Goal: Task Accomplishment & Management: Manage account settings

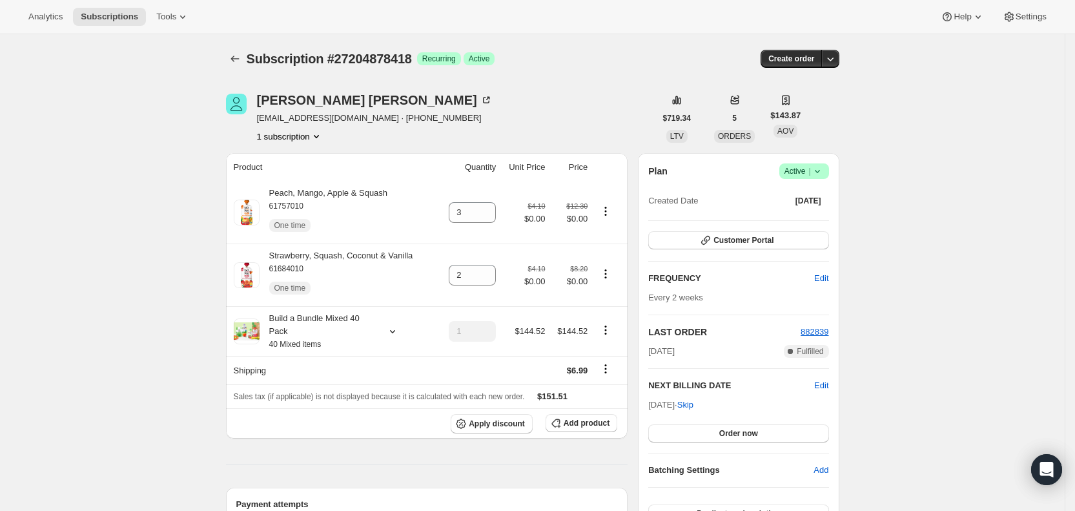
scroll to position [539, 0]
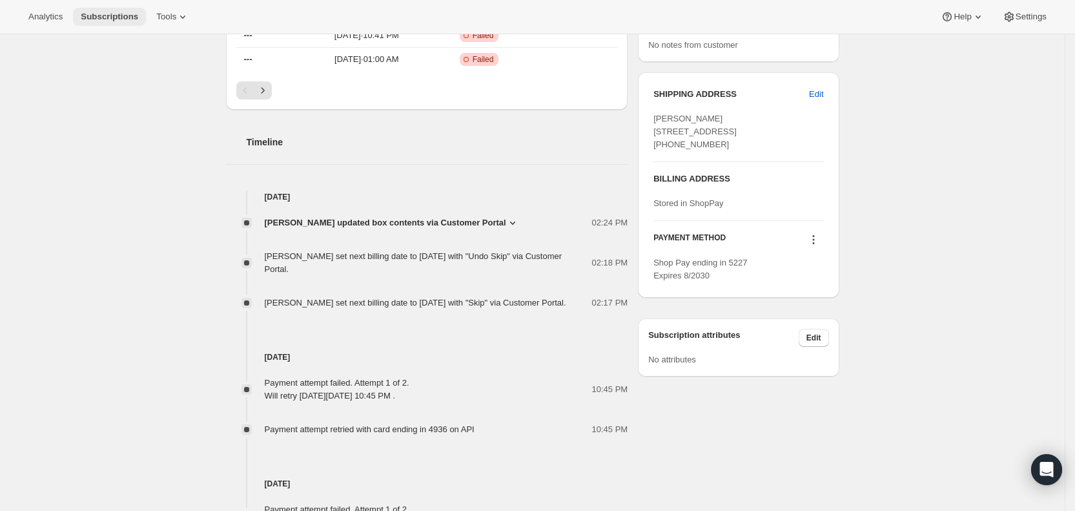
click at [115, 13] on span "Subscriptions" at bounding box center [109, 17] width 57 height 10
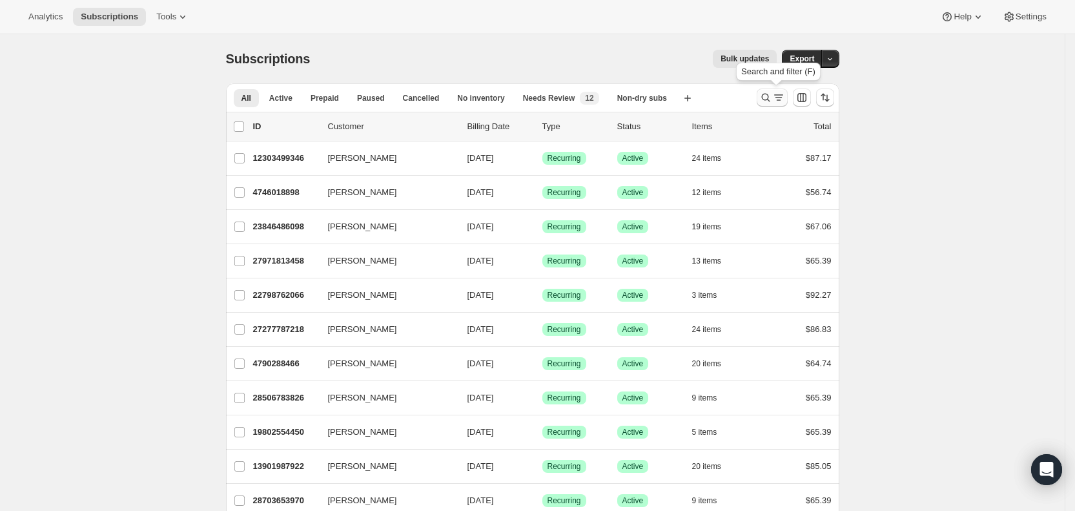
click at [777, 97] on icon "Search and filter results" at bounding box center [778, 97] width 13 height 13
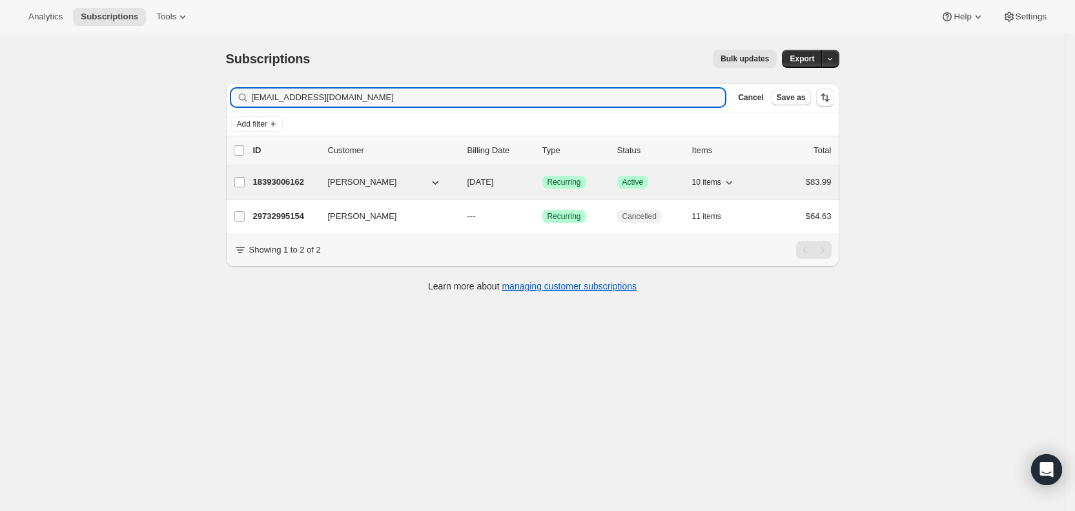
type input "[EMAIL_ADDRESS][DOMAIN_NAME]"
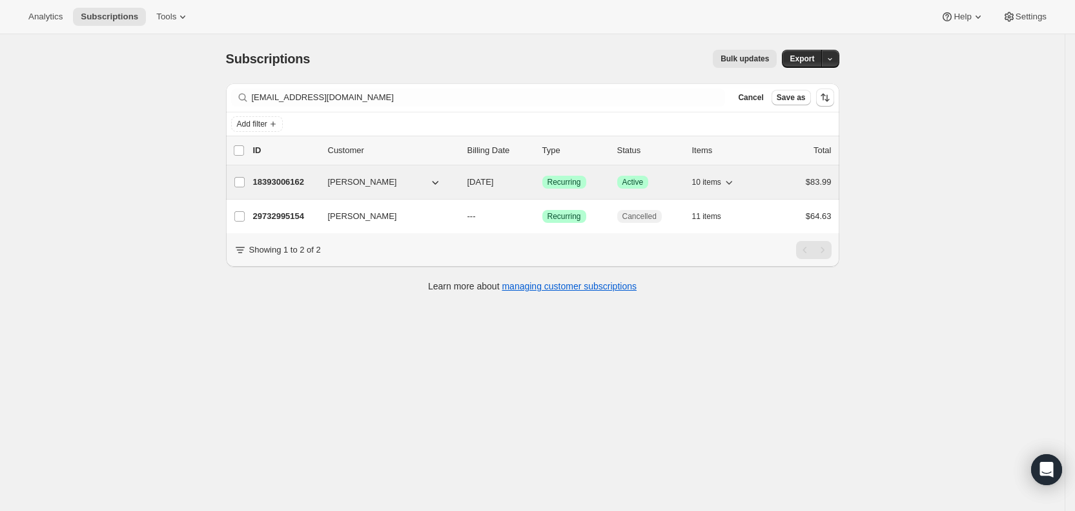
click at [494, 181] on span "[DATE]" at bounding box center [480, 182] width 26 height 10
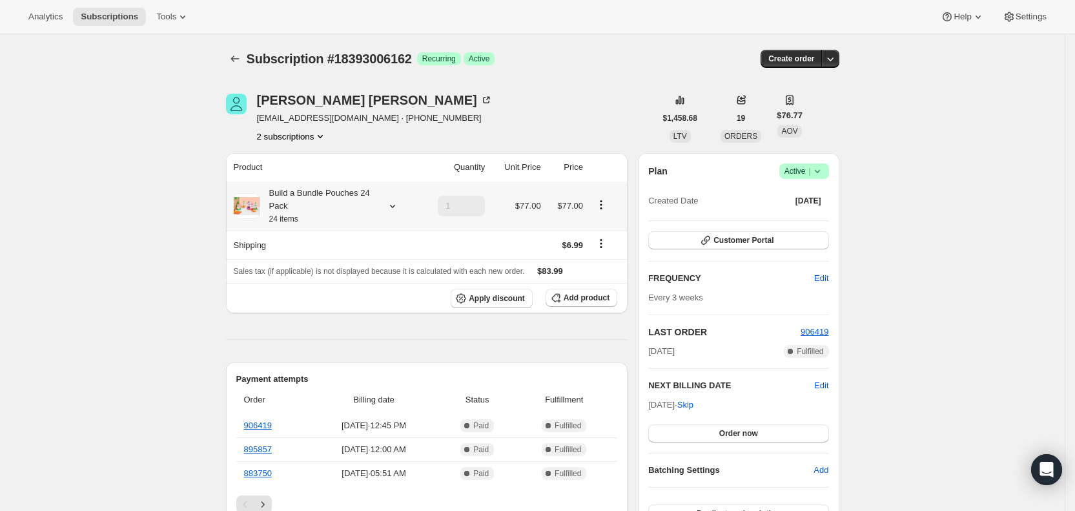
click at [397, 204] on icon at bounding box center [392, 205] width 13 height 13
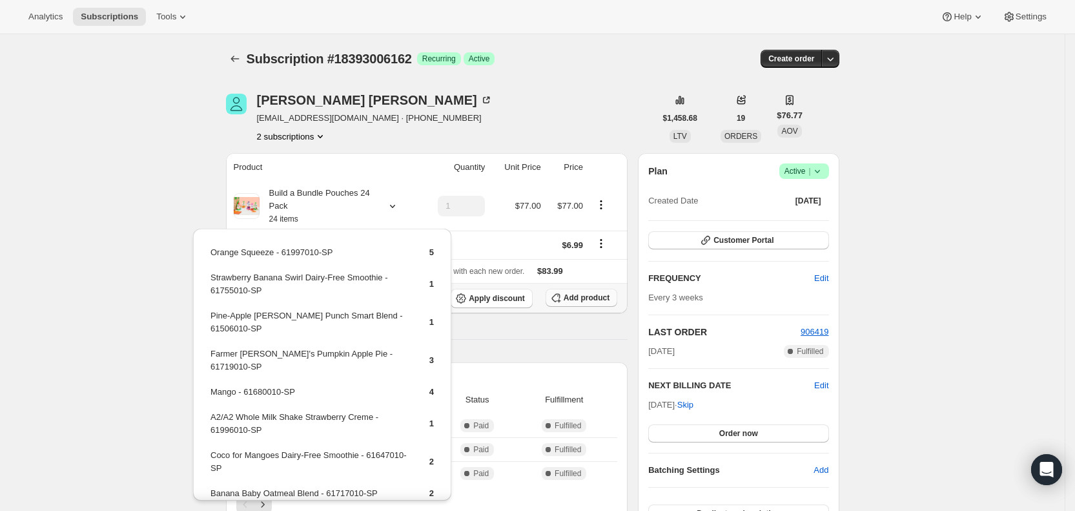
click at [589, 298] on span "Add product" at bounding box center [587, 297] width 46 height 10
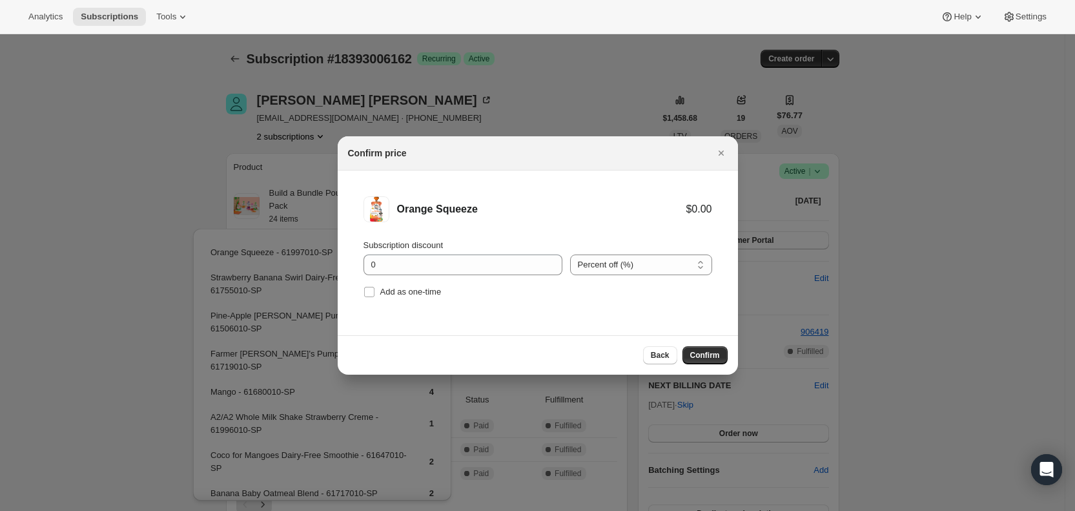
drag, startPoint x: 375, startPoint y: 293, endPoint x: 626, endPoint y: 351, distance: 257.6
click at [378, 292] on label "Add as one-time" at bounding box center [402, 292] width 78 height 18
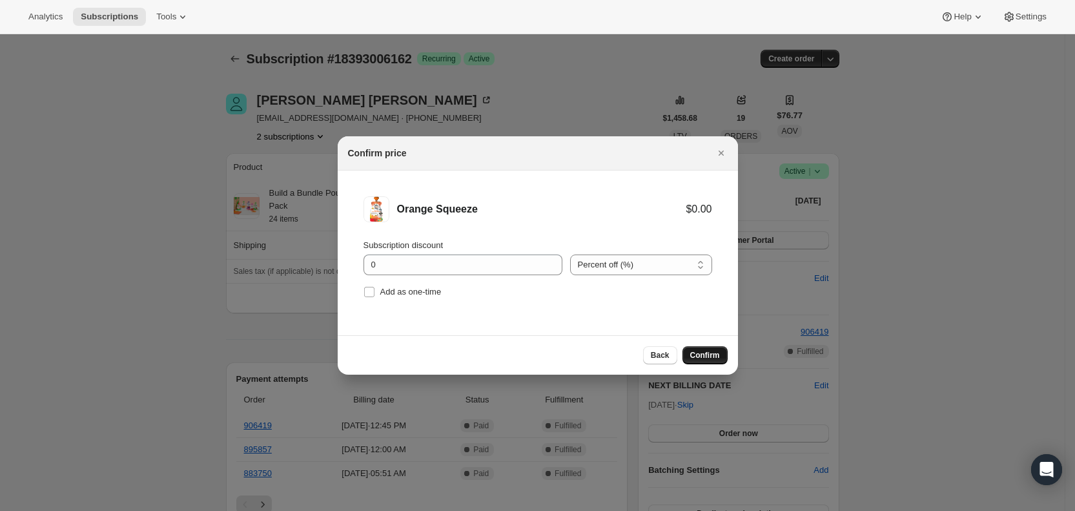
click at [704, 357] on span "Confirm" at bounding box center [705, 355] width 30 height 10
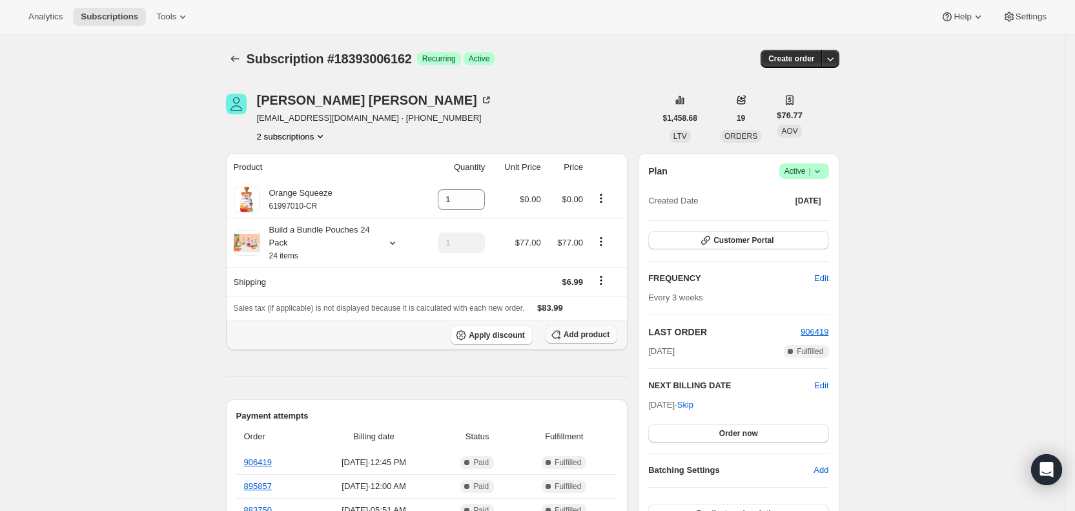
click at [591, 334] on span "Add product" at bounding box center [587, 334] width 46 height 10
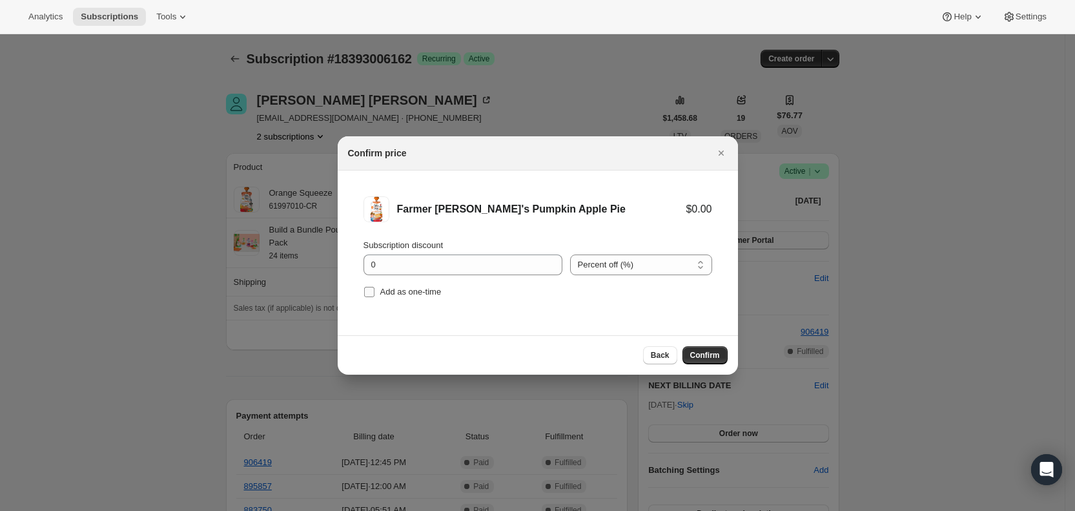
click at [383, 291] on span "Add as one-time" at bounding box center [410, 292] width 61 height 10
click at [374, 291] on input "Add as one-time" at bounding box center [369, 292] width 10 height 10
checkbox input "true"
click at [702, 352] on span "Confirm" at bounding box center [705, 355] width 30 height 10
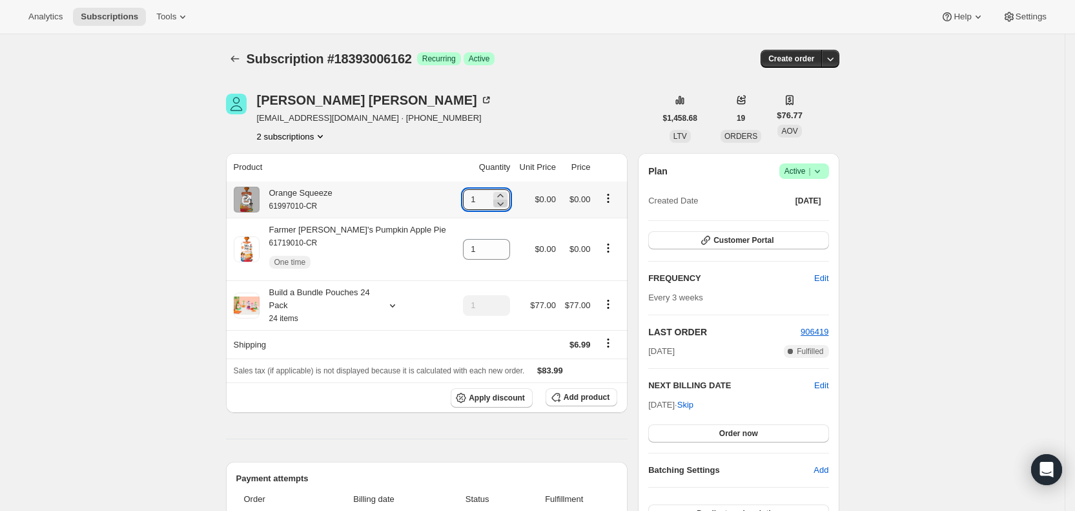
drag, startPoint x: 452, startPoint y: 199, endPoint x: 491, endPoint y: 199, distance: 38.7
click at [491, 199] on div "1" at bounding box center [486, 199] width 47 height 21
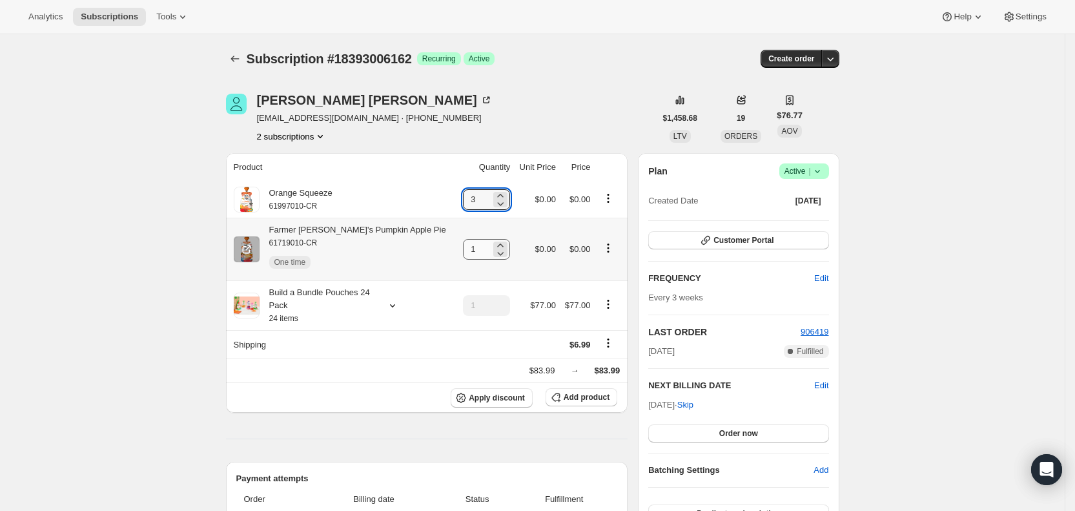
type input "3"
drag, startPoint x: 454, startPoint y: 256, endPoint x: 469, endPoint y: 251, distance: 15.5
click at [469, 251] on input "1" at bounding box center [477, 249] width 28 height 21
type input "3"
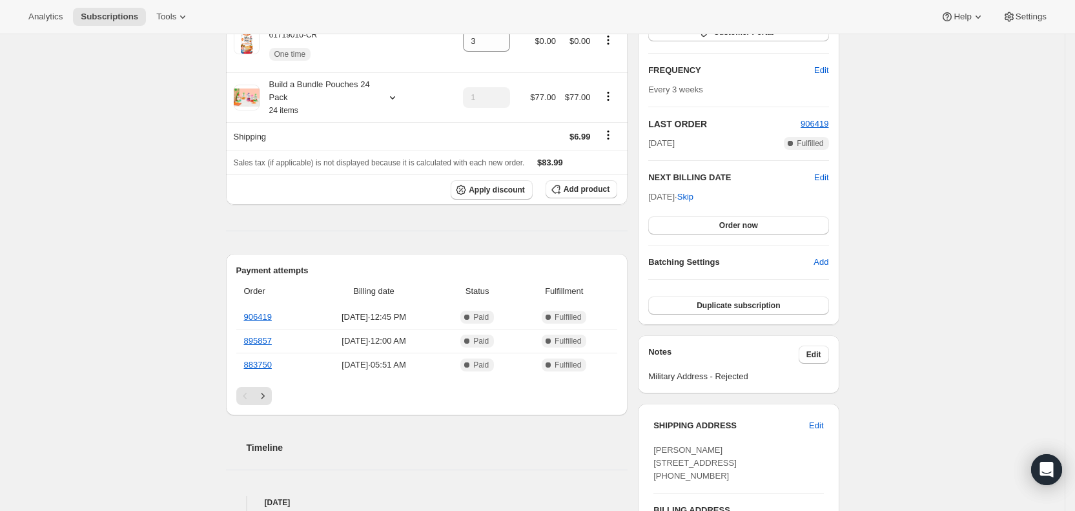
scroll to position [211, 0]
